Goal: Find specific page/section: Find specific page/section

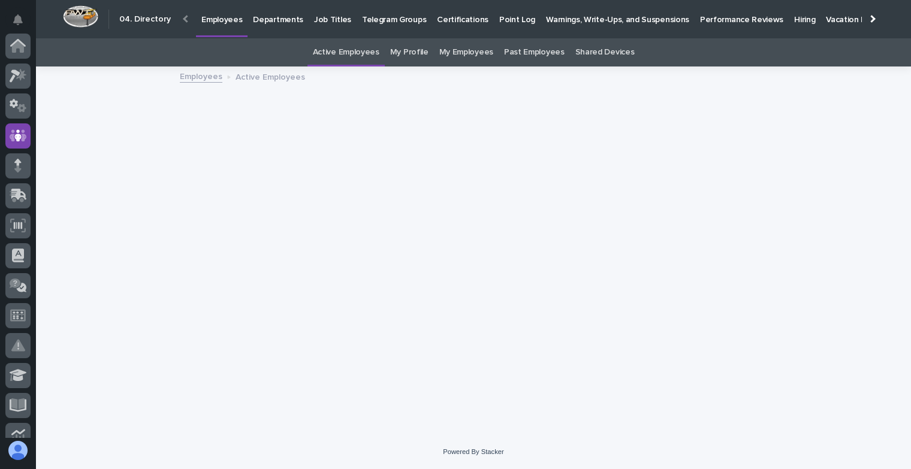
scroll to position [90, 0]
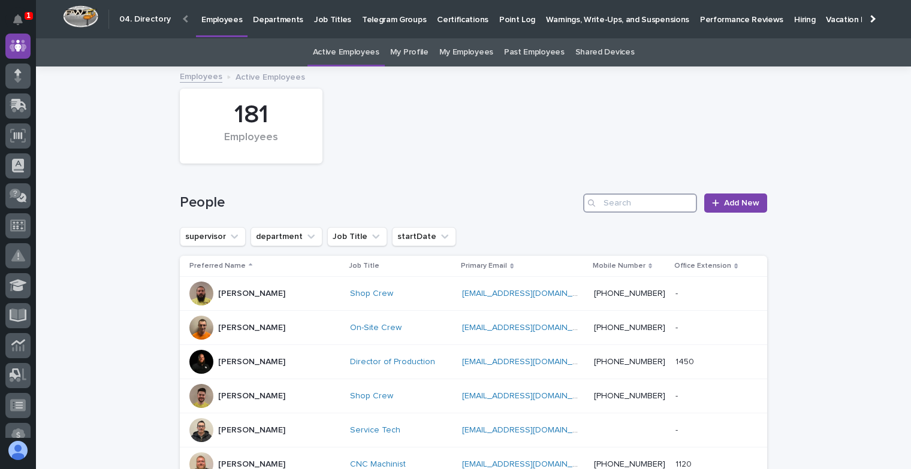
click at [615, 205] on input "Search" at bounding box center [640, 203] width 114 height 19
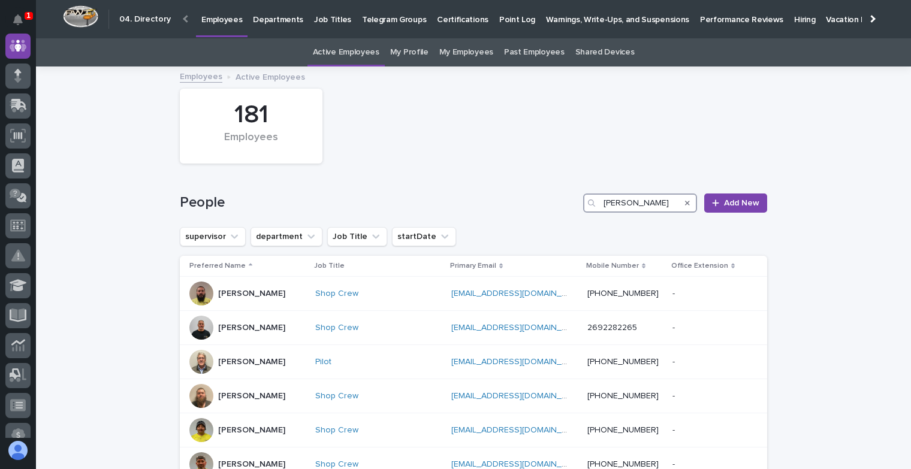
click at [656, 201] on input "[PERSON_NAME]" at bounding box center [640, 203] width 114 height 19
click at [610, 204] on input "[PERSON_NAME]" at bounding box center [640, 203] width 114 height 19
click at [609, 204] on input "[PERSON_NAME]" at bounding box center [640, 203] width 114 height 19
type input "klot"
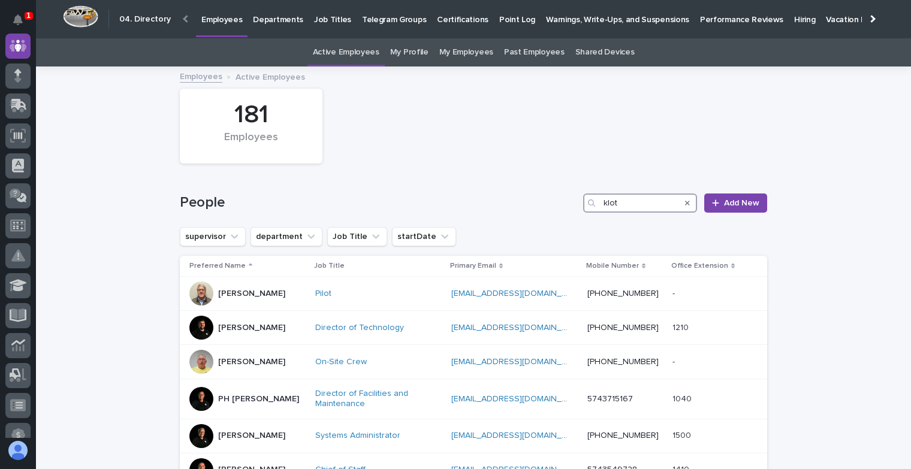
click at [608, 206] on input "klot" at bounding box center [640, 203] width 114 height 19
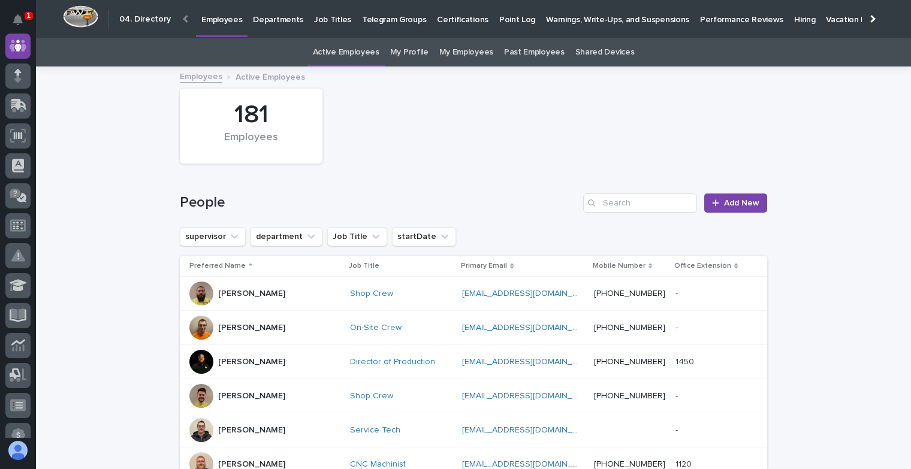
drag, startPoint x: 585, startPoint y: 151, endPoint x: 594, endPoint y: 138, distance: 15.5
click at [587, 150] on div "181 Employees" at bounding box center [473, 126] width 599 height 87
